Goal: Complete application form

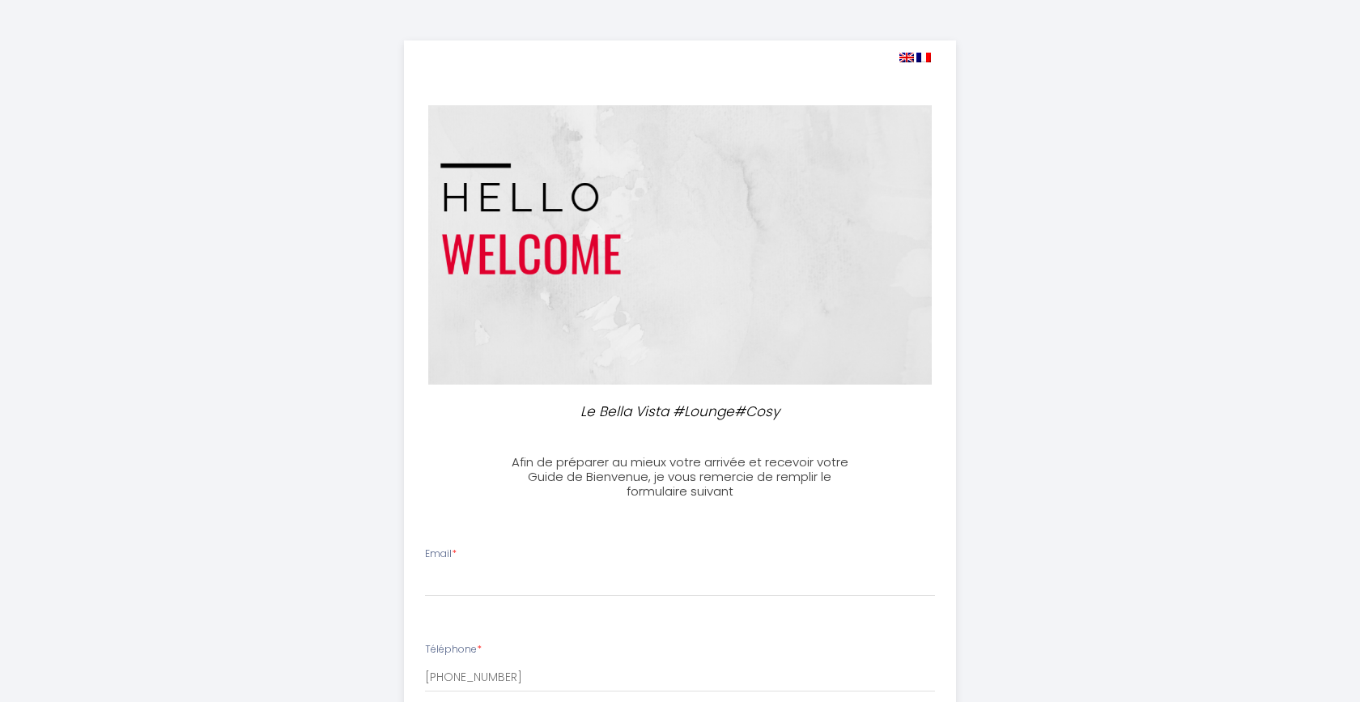
select select
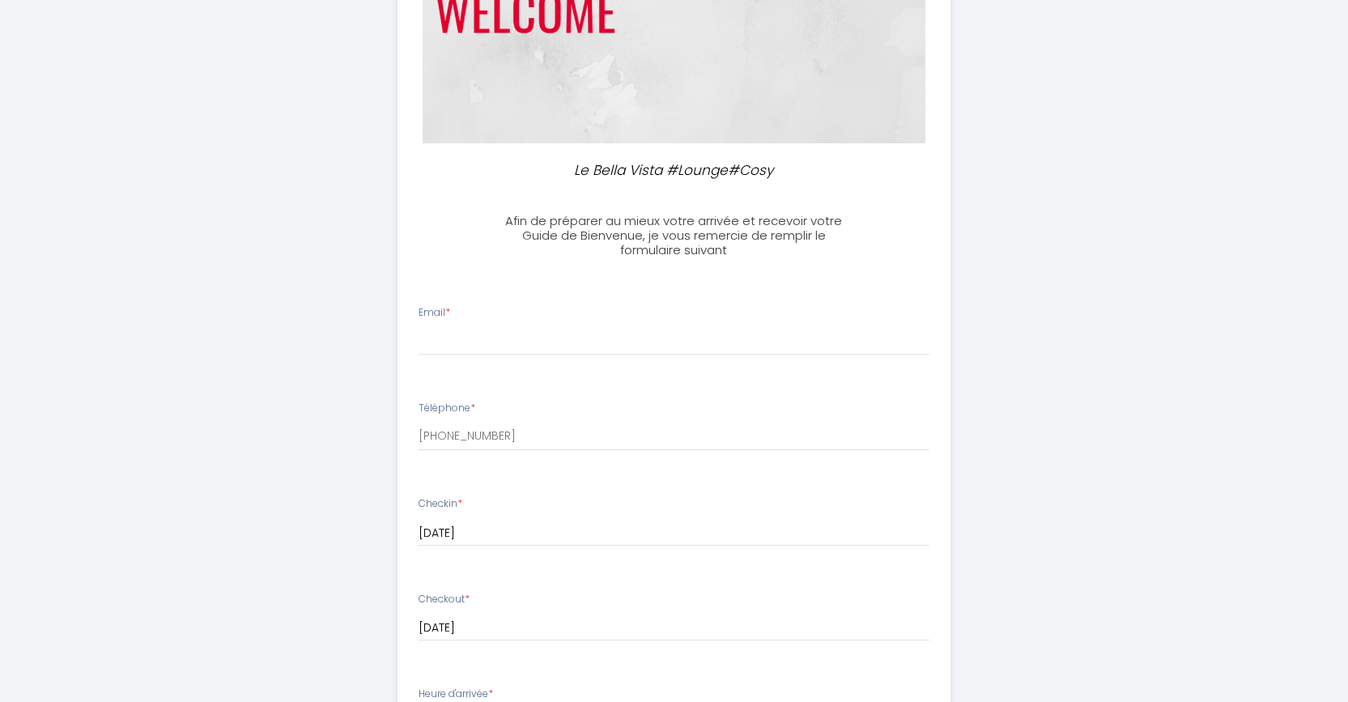
scroll to position [243, 0]
click at [492, 325] on input "Email *" at bounding box center [673, 339] width 511 height 29
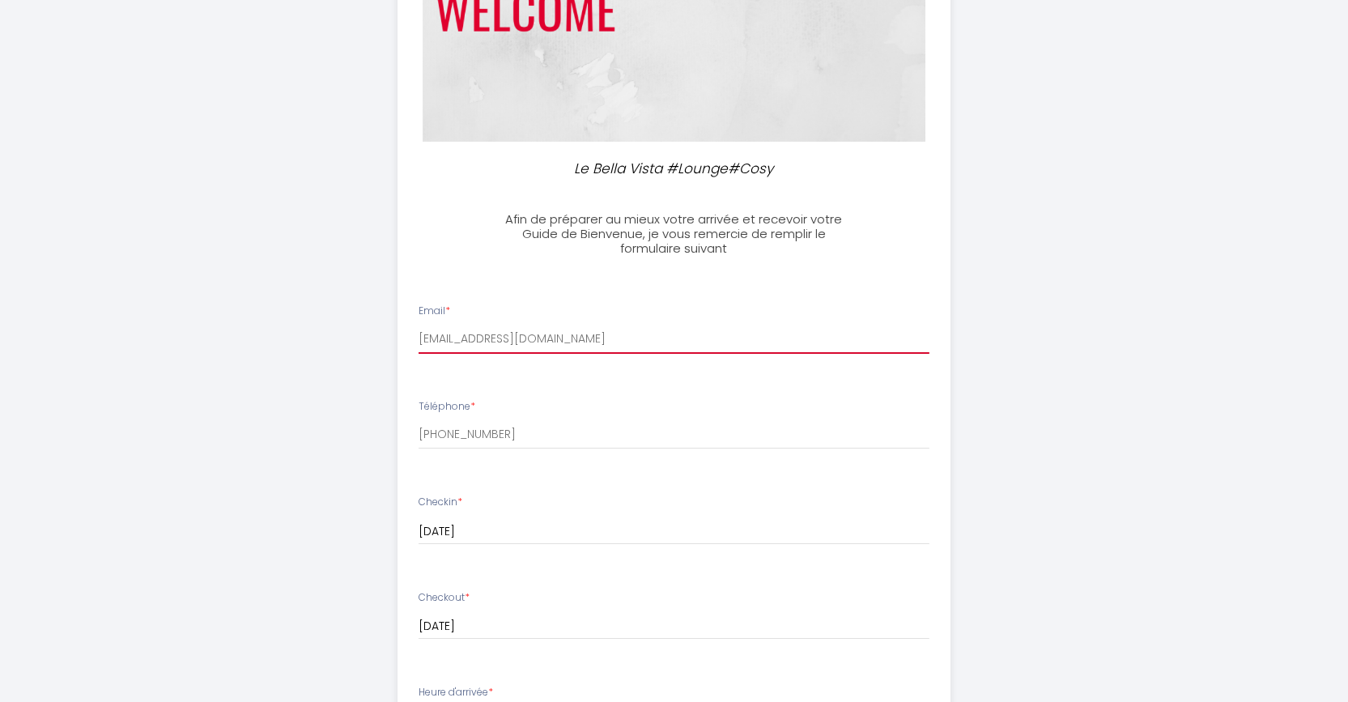
type input "[EMAIL_ADDRESS][DOMAIN_NAME]"
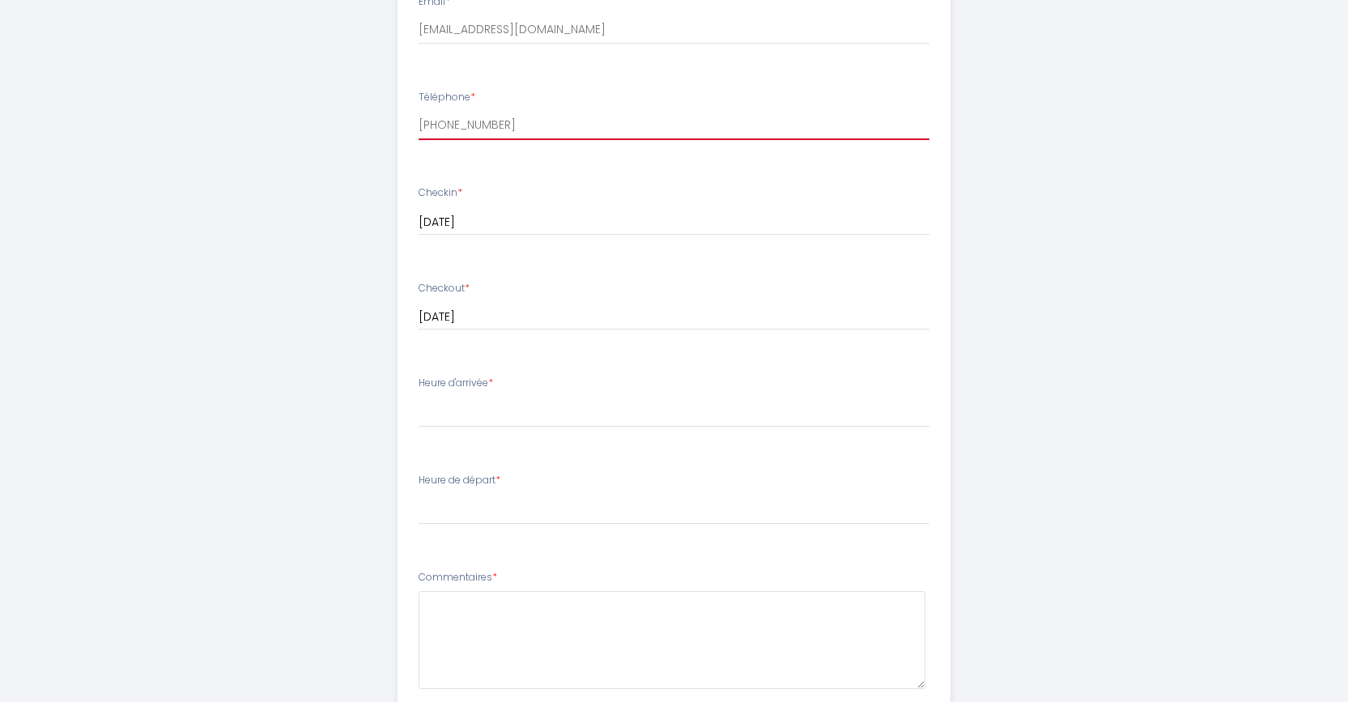
scroll to position [567, 0]
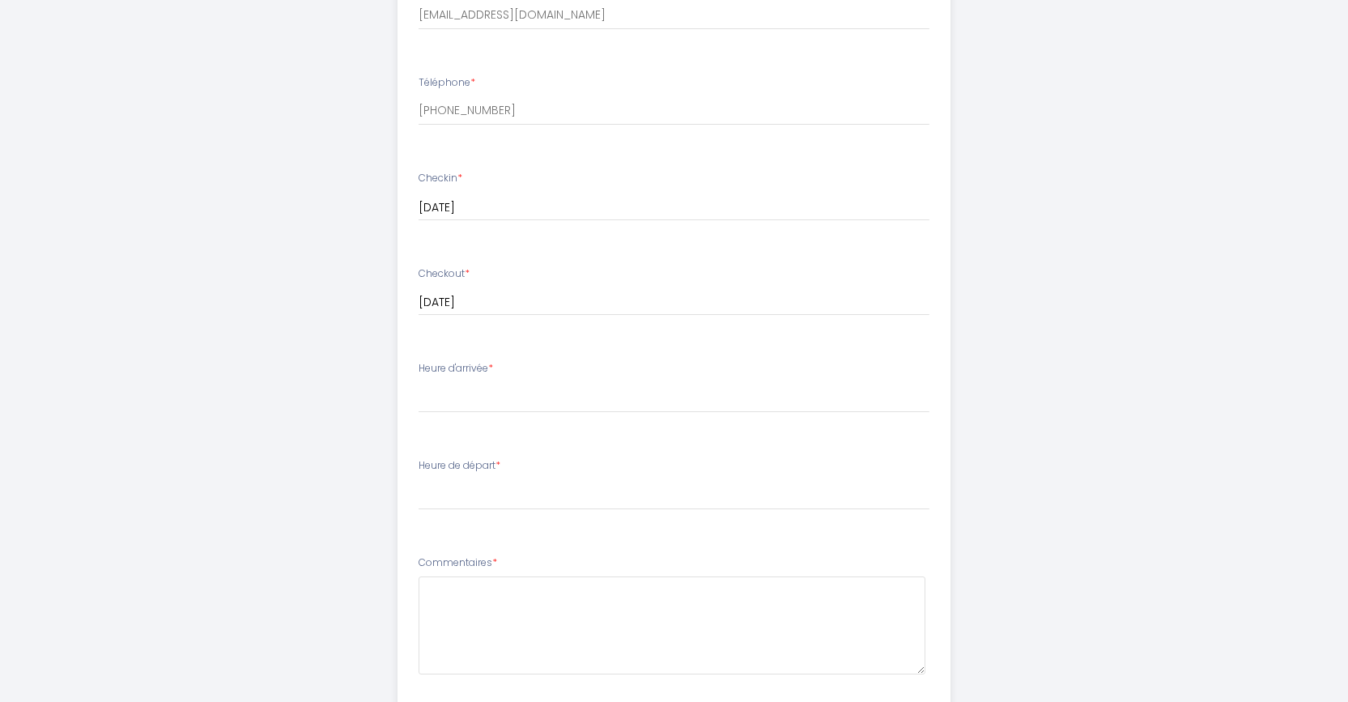
click at [474, 362] on label "Heure d'arrivée *" at bounding box center [455, 368] width 74 height 15
click at [463, 400] on select "17:00 17:30 18:00 18:30 19:00 19:30 20:00 20:30 21:00 21:30 22:00 22:30 23:00 2…" at bounding box center [673, 397] width 511 height 31
select select "17:00"
click at [418, 382] on select "17:00 17:30 18:00 18:30 19:00 19:30 20:00 20:30 21:00 21:30 22:00 22:30 23:00 2…" at bounding box center [673, 397] width 511 height 31
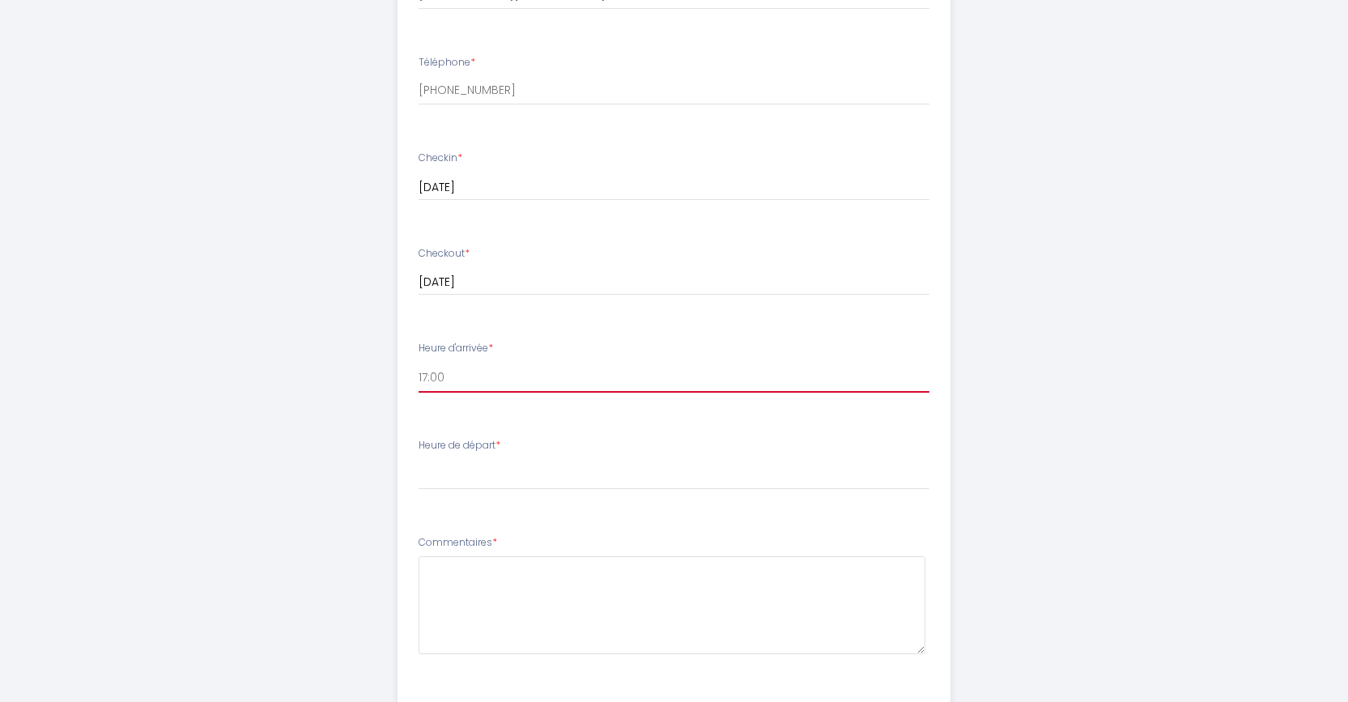
scroll to position [648, 0]
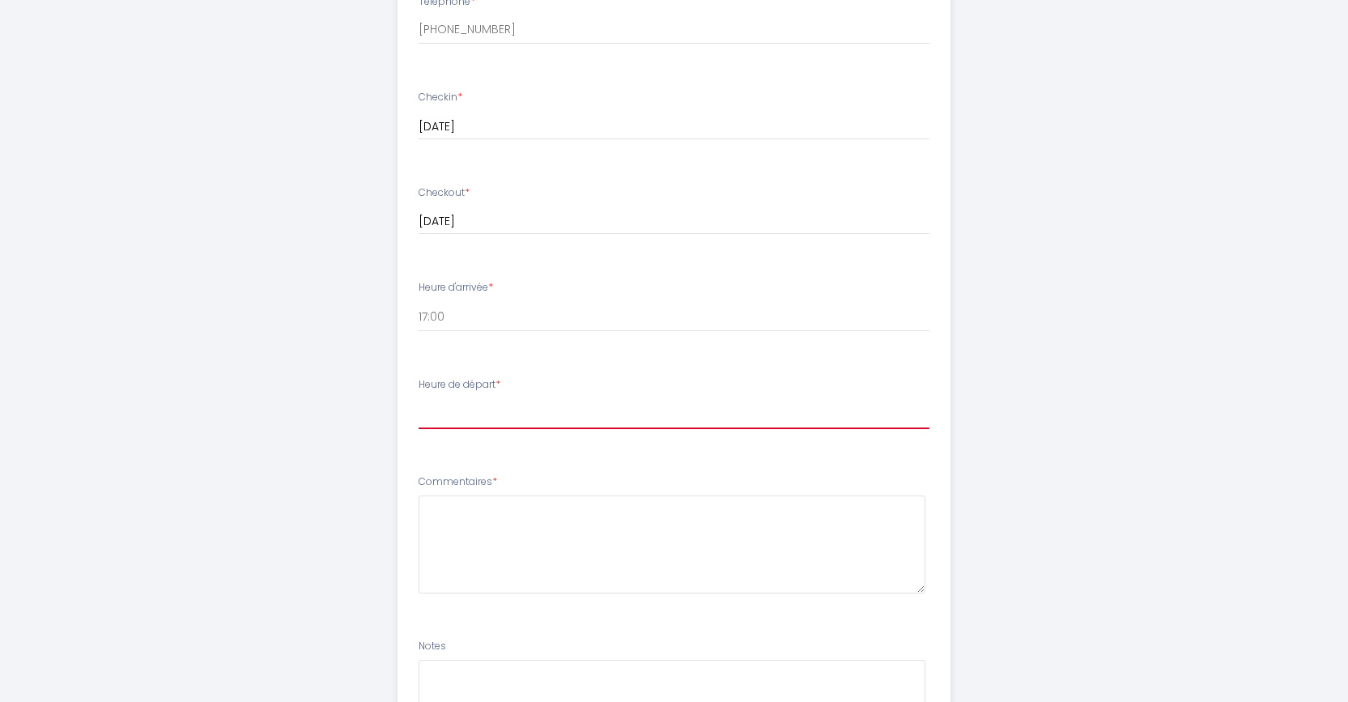
click at [456, 411] on select "00:00 00:30 01:00 01:30 02:00 02:30 03:00 03:30 04:00 04:30 05:00 05:30 06:00 0…" at bounding box center [673, 413] width 511 height 31
select select "09:00"
click at [418, 398] on select "00:00 00:30 01:00 01:30 02:00 02:30 03:00 03:30 04:00 04:30 05:00 05:30 06:00 0…" at bounding box center [673, 413] width 511 height 31
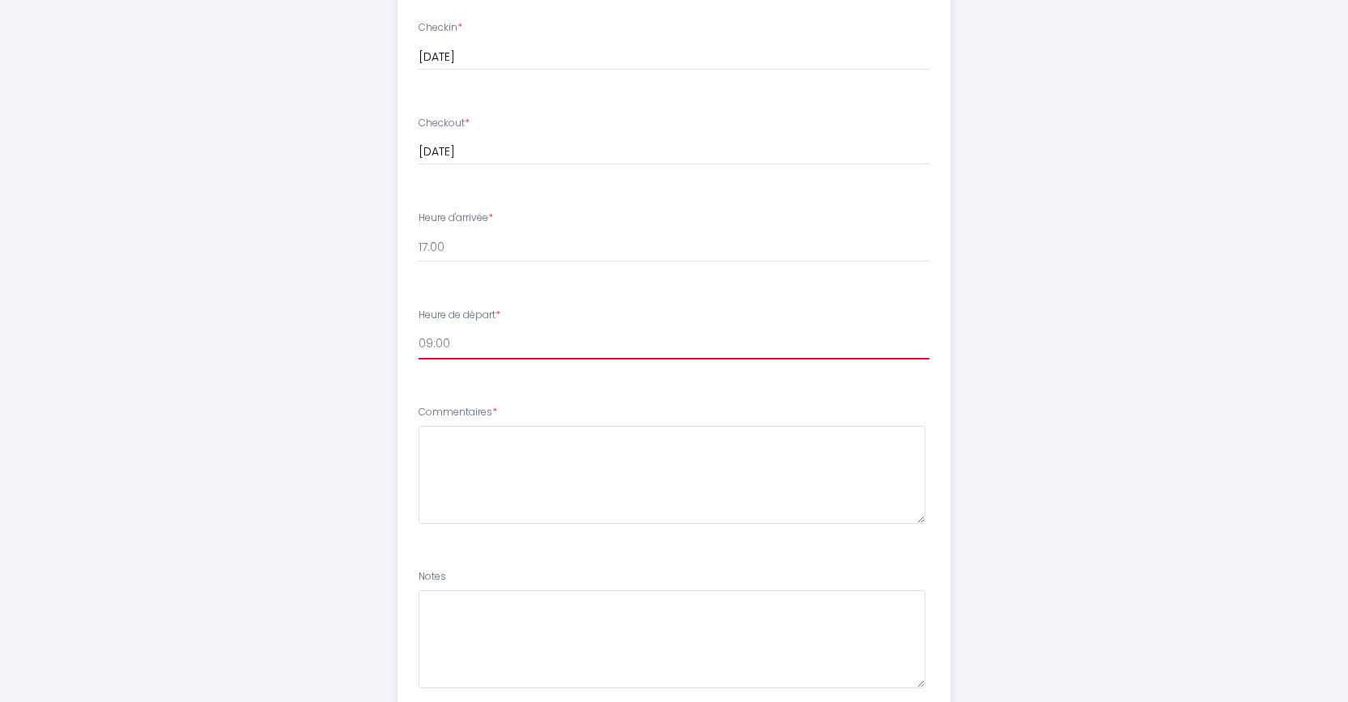
scroll to position [809, 0]
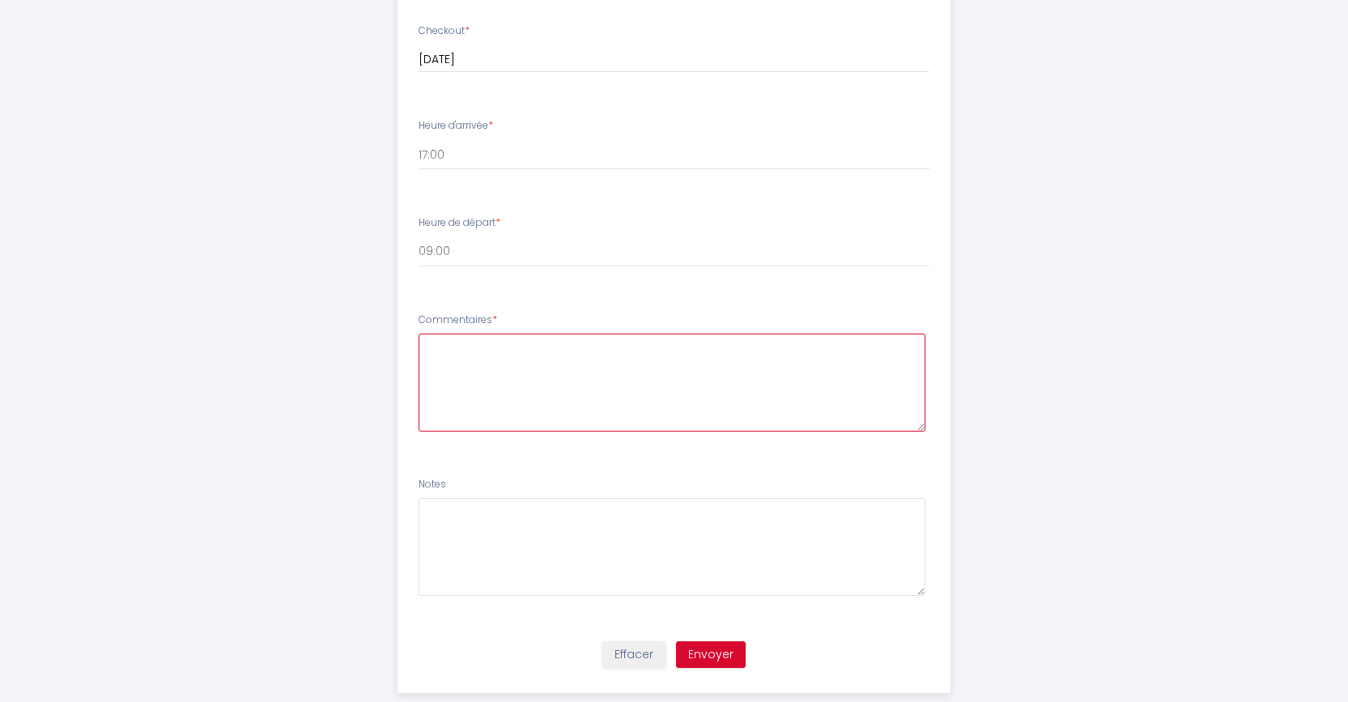
click at [461, 385] on textarea at bounding box center [671, 383] width 507 height 98
paste textarea "[PHONE_NUMBER]"
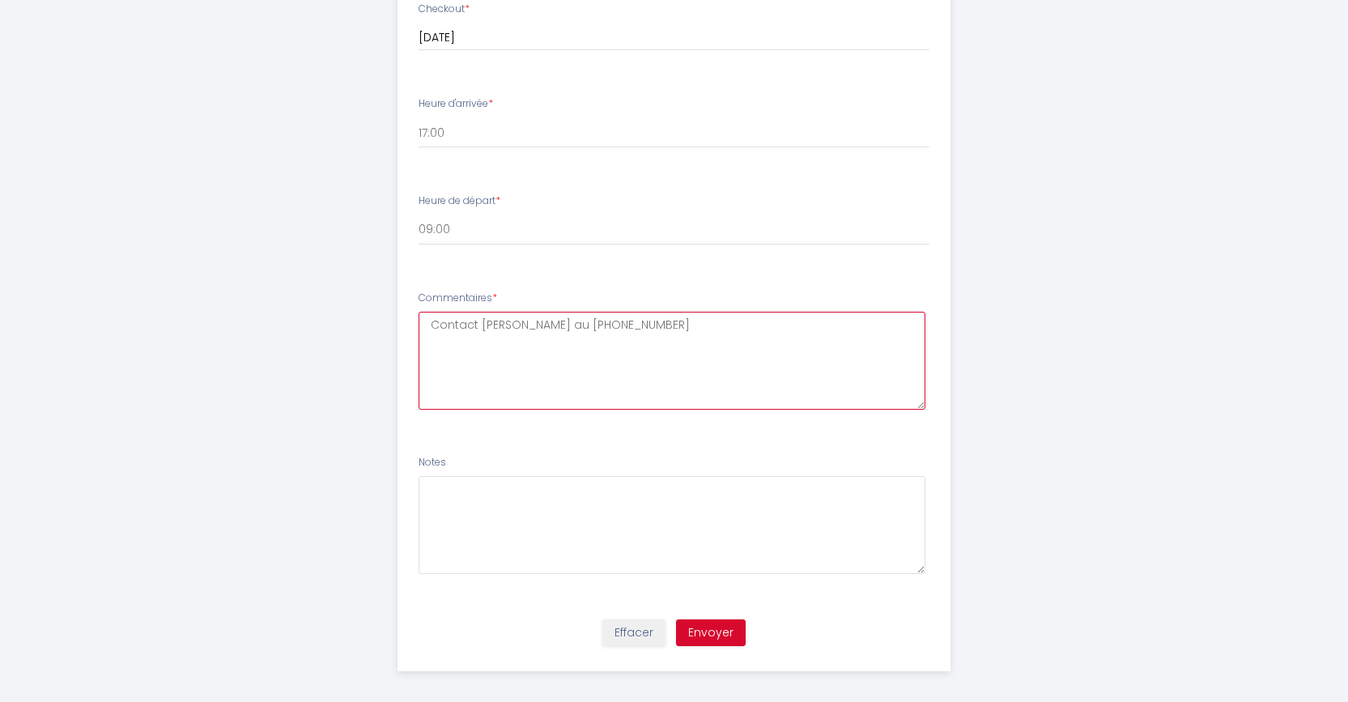
scroll to position [841, 0]
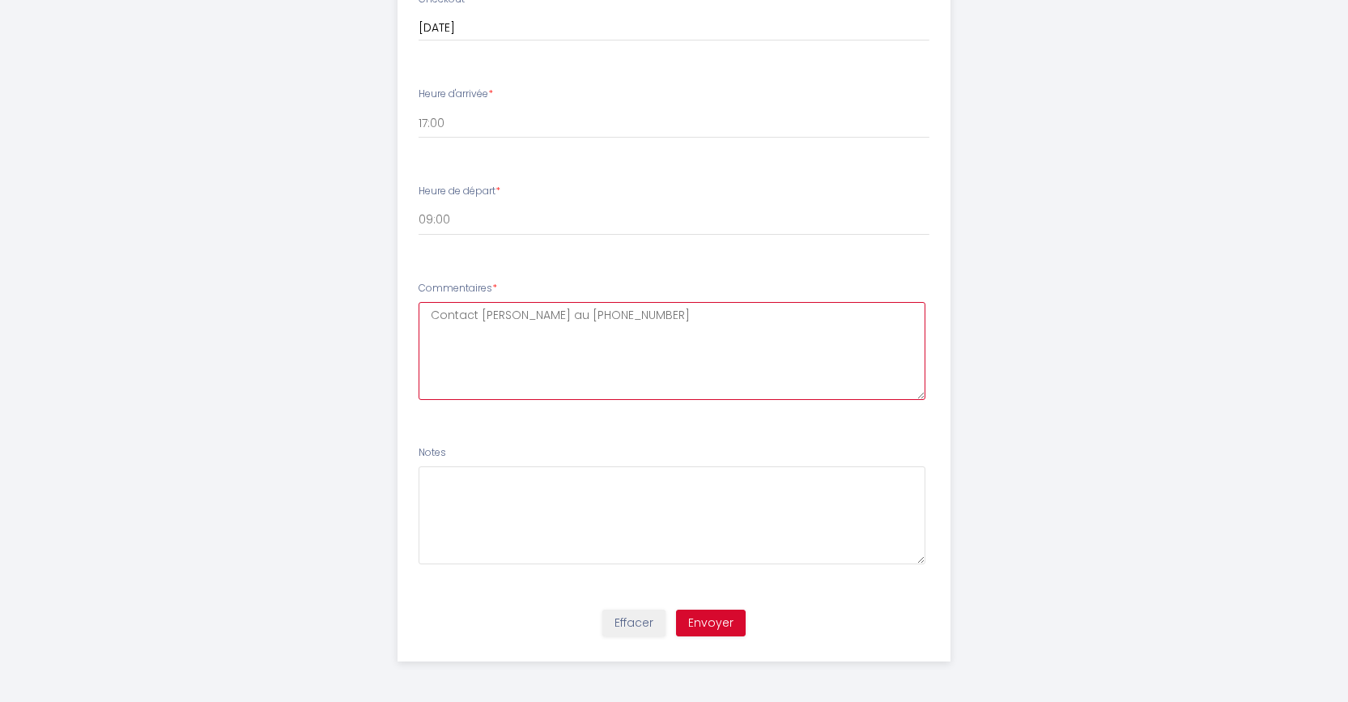
type textarea "Contact [PERSON_NAME] au [PHONE_NUMBER]"
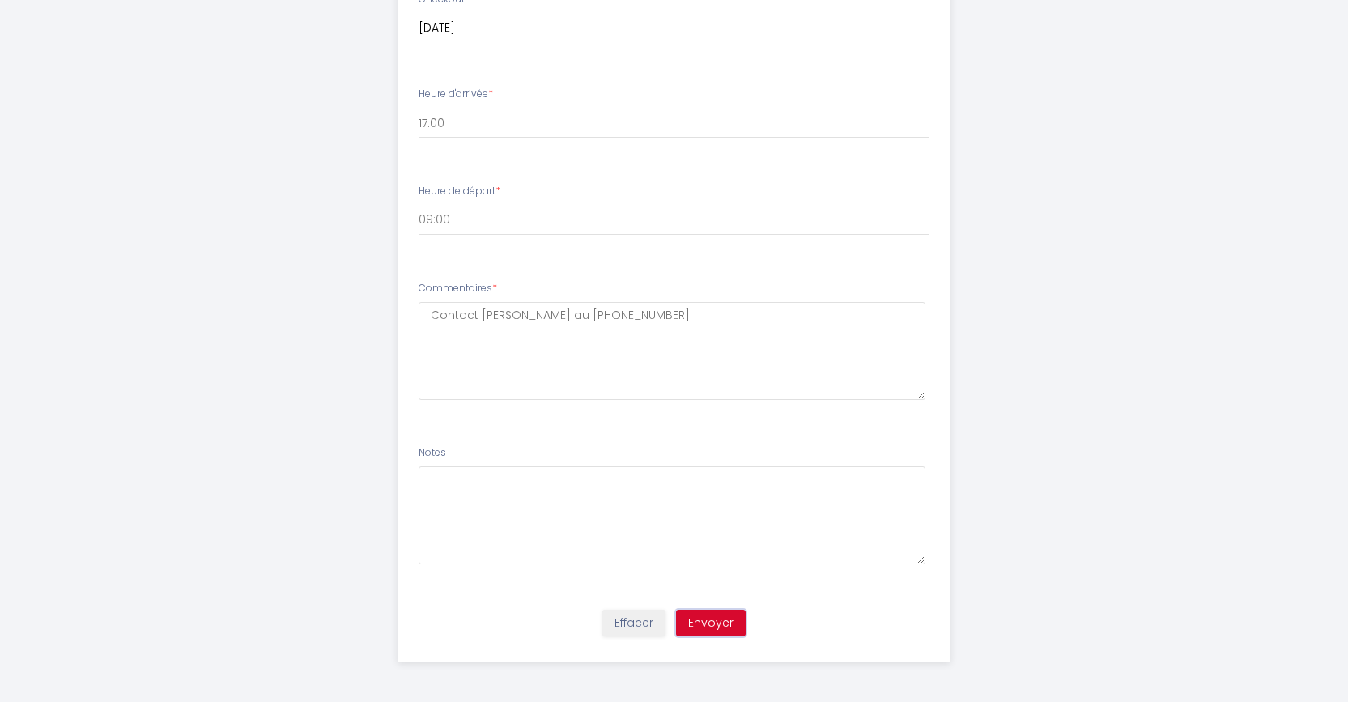
click at [730, 620] on button "Envoyer" at bounding box center [711, 624] width 70 height 28
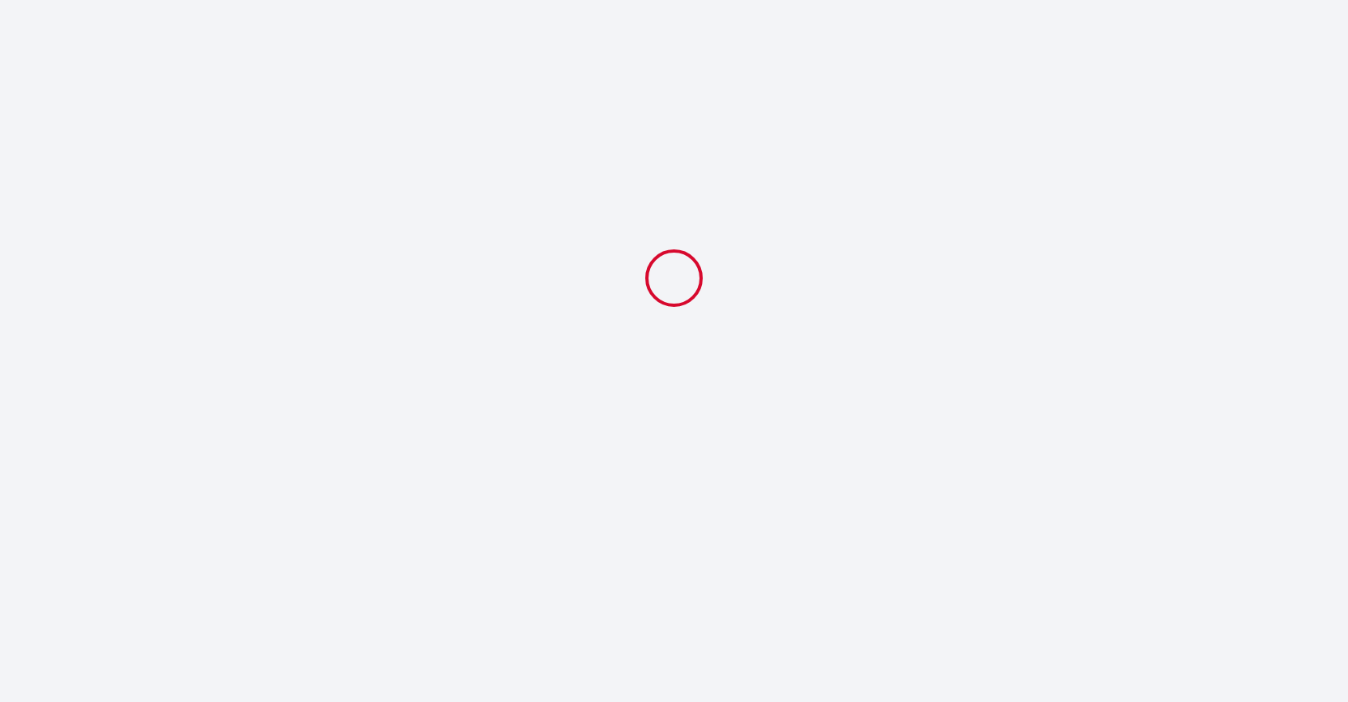
scroll to position [0, 0]
select select "09:00"
